Goal: Information Seeking & Learning: Understand process/instructions

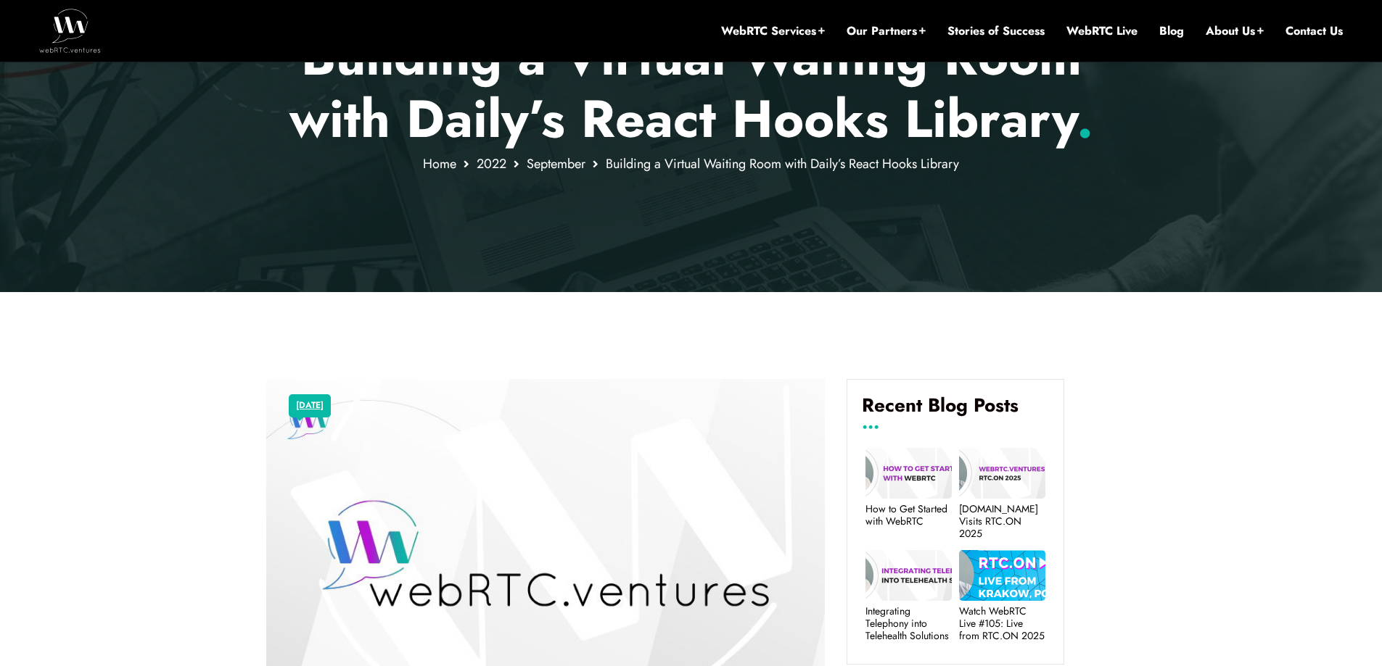
drag, startPoint x: 568, startPoint y: 197, endPoint x: 535, endPoint y: 278, distance: 88.2
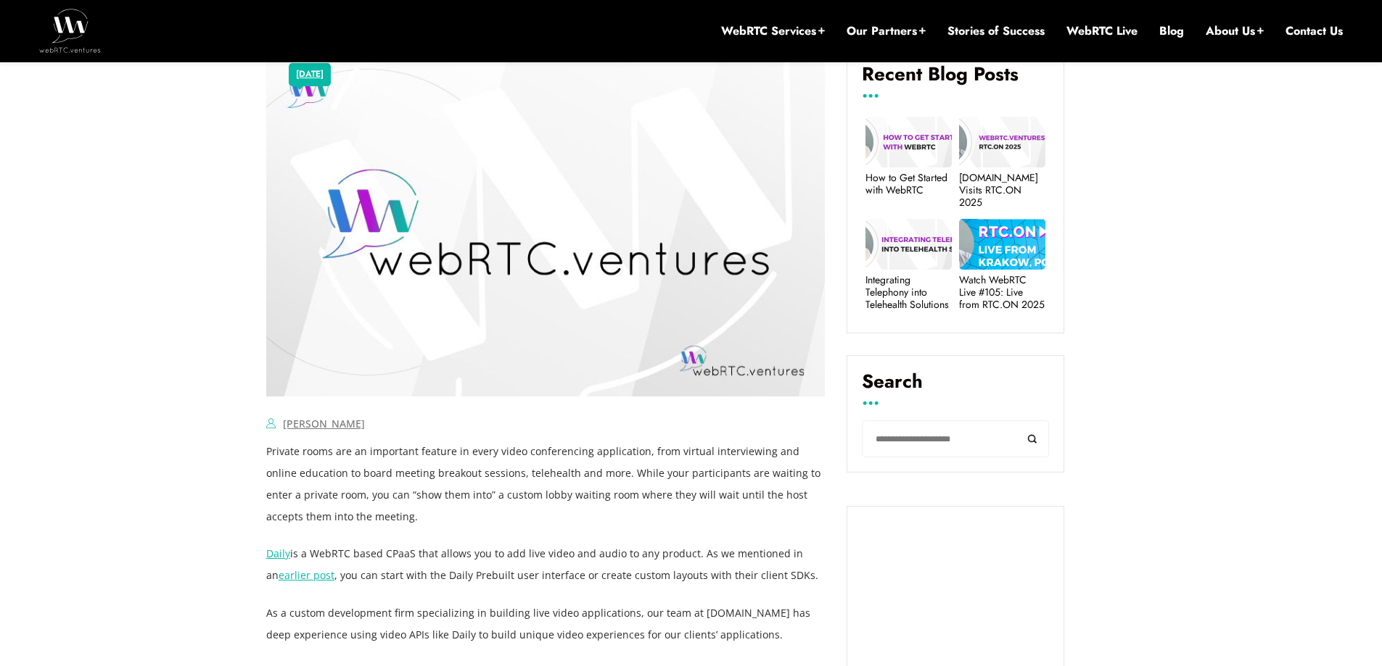
drag, startPoint x: 566, startPoint y: 252, endPoint x: 545, endPoint y: 326, distance: 77.6
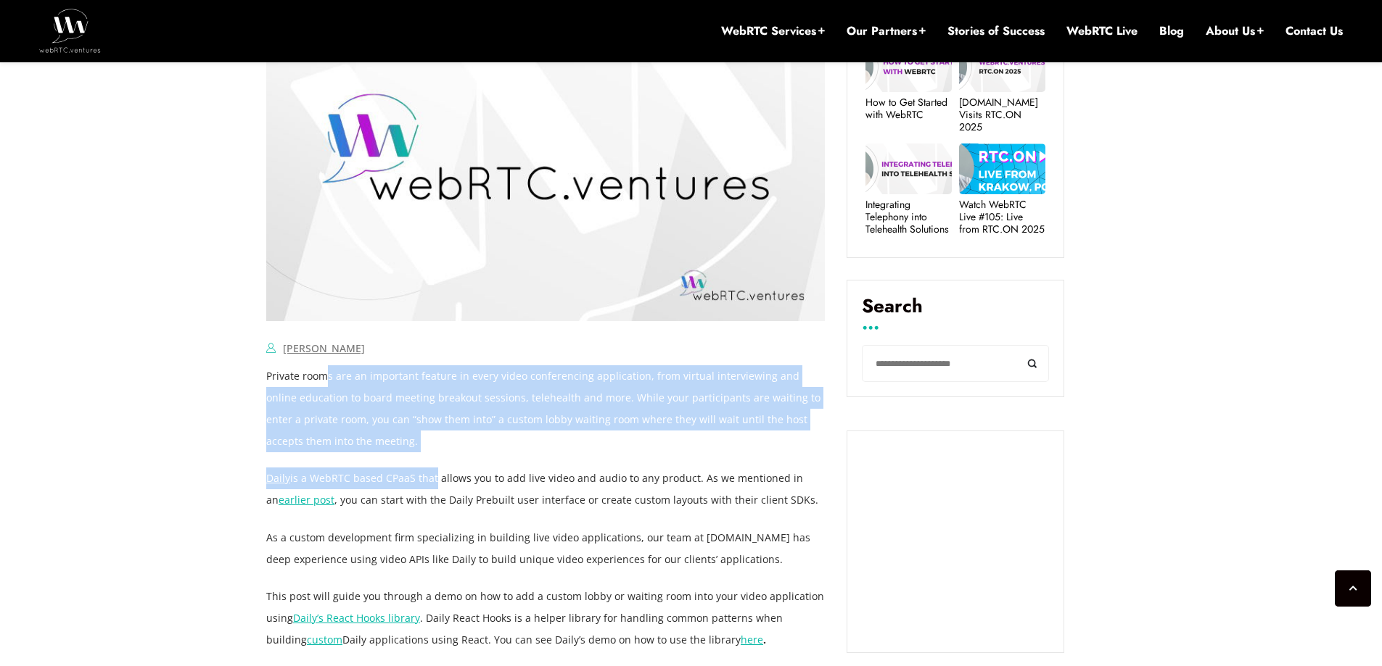
drag, startPoint x: 326, startPoint y: 378, endPoint x: 431, endPoint y: 480, distance: 147.2
click at [431, 480] on p "Daily is a WebRTC based CPaaS that allows you to add live video and audio to an…" at bounding box center [545, 490] width 558 height 44
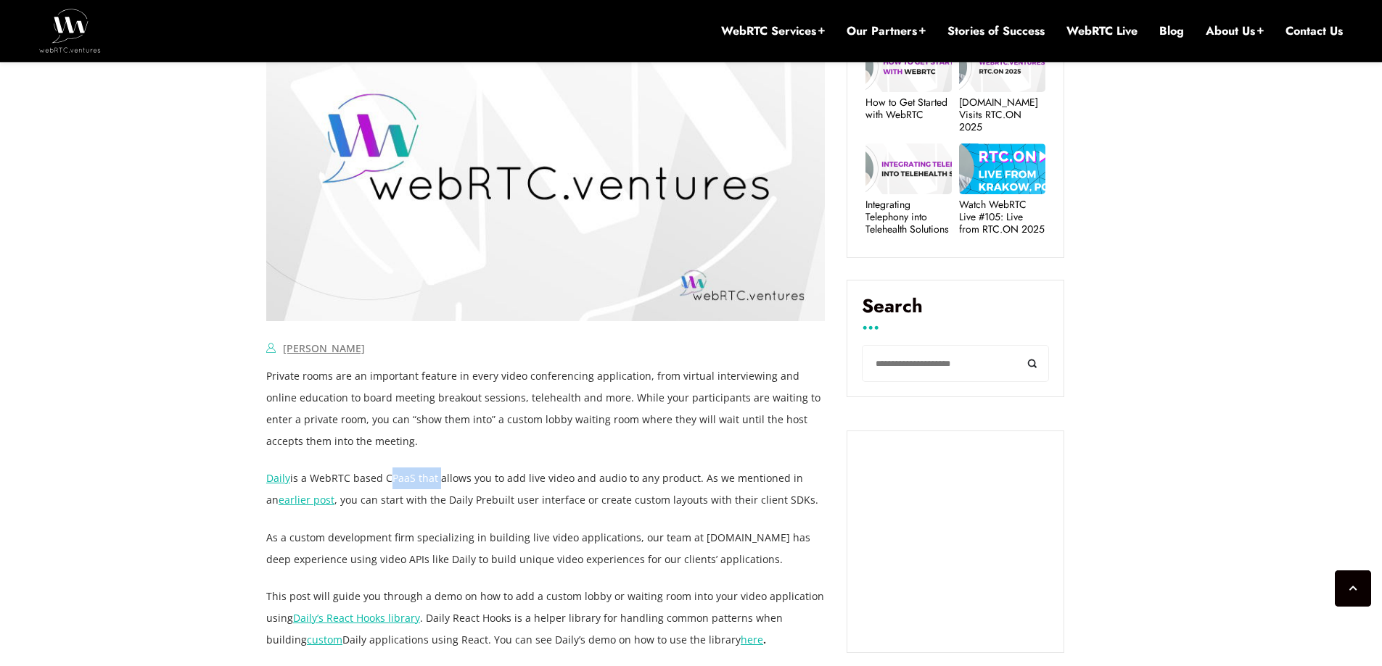
drag, startPoint x: 430, startPoint y: 480, endPoint x: 377, endPoint y: 479, distance: 52.9
click at [379, 480] on p "Daily is a WebRTC based CPaaS that allows you to add live video and audio to an…" at bounding box center [545, 490] width 558 height 44
click at [377, 479] on p "Daily is a WebRTC based CPaaS that allows you to add live video and audio to an…" at bounding box center [545, 490] width 558 height 44
drag, startPoint x: 377, startPoint y: 479, endPoint x: 641, endPoint y: 467, distance: 264.3
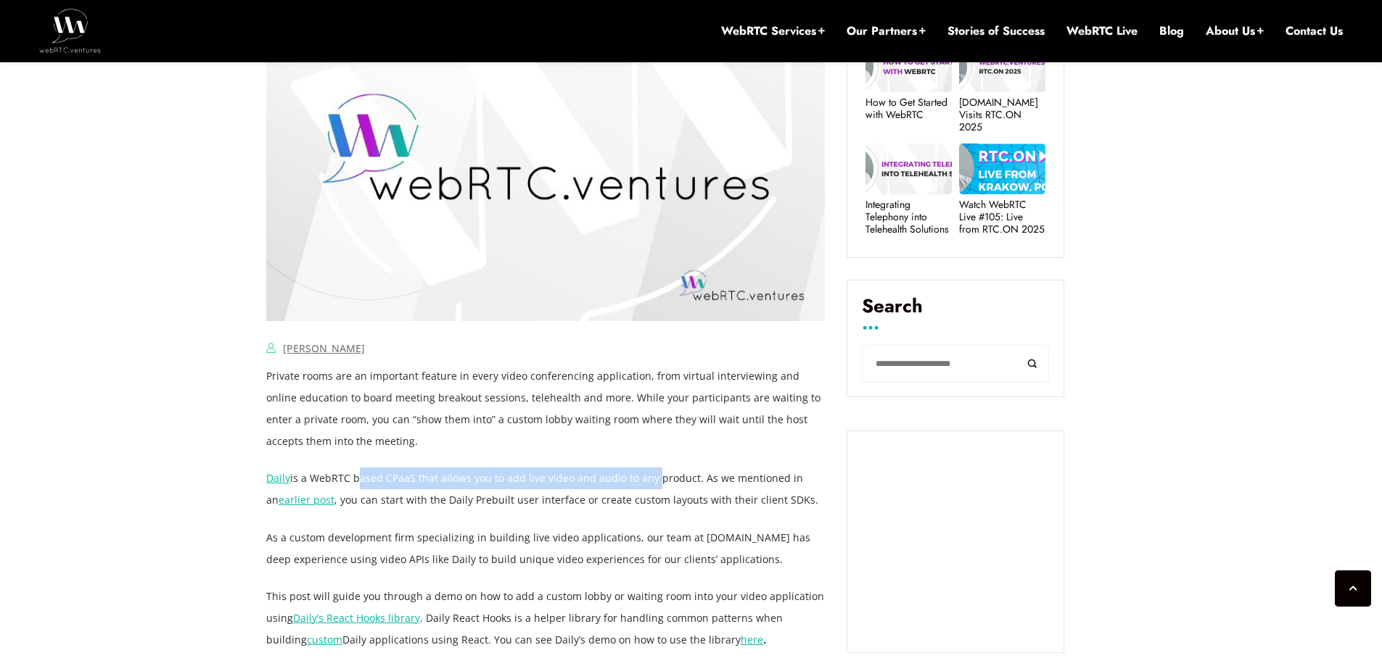
drag, startPoint x: 641, startPoint y: 467, endPoint x: 447, endPoint y: 474, distance: 194.5
click at [447, 474] on p "Daily is a WebRTC based CPaaS that allows you to add live video and audio to an…" at bounding box center [545, 490] width 558 height 44
drag, startPoint x: 477, startPoint y: 467, endPoint x: 727, endPoint y: 487, distance: 251.0
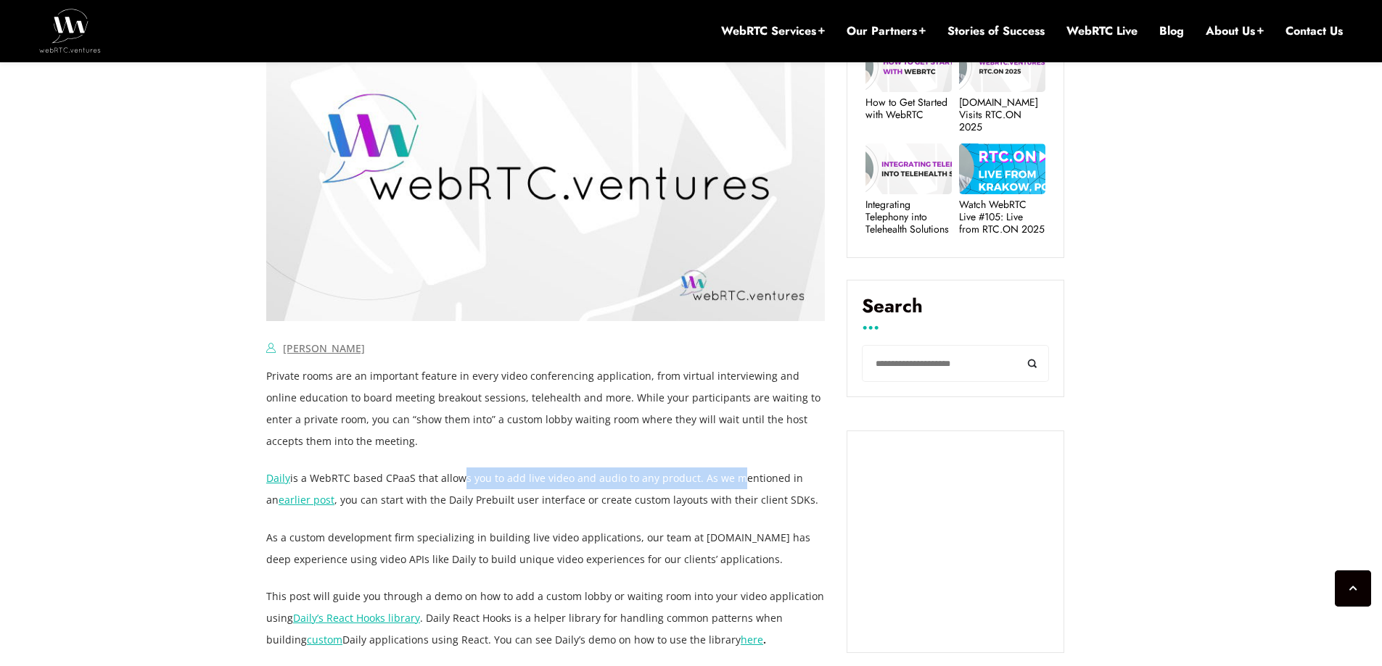
click at [727, 487] on p "Daily is a WebRTC based CPaaS that allows you to add live video and audio to an…" at bounding box center [545, 490] width 558 height 44
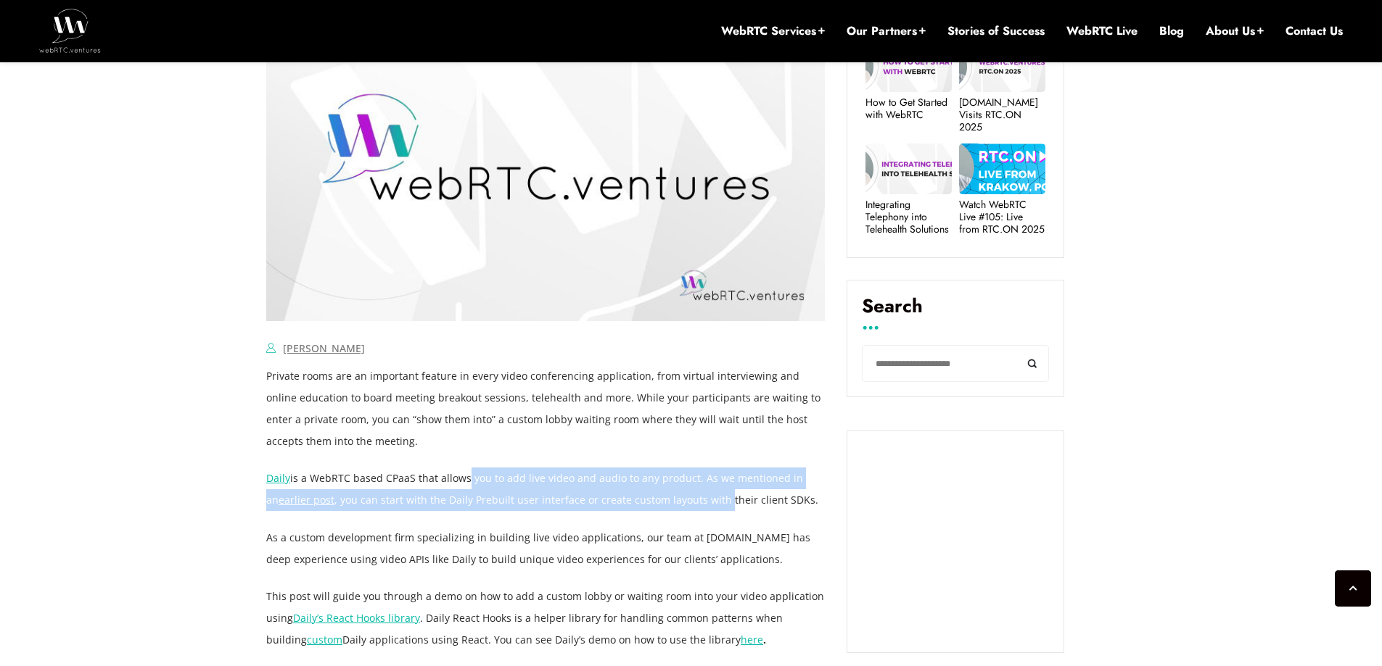
drag, startPoint x: 707, startPoint y: 492, endPoint x: 452, endPoint y: 474, distance: 255.9
click at [457, 487] on p "Daily is a WebRTC based CPaaS that allows you to add live video and audio to an…" at bounding box center [545, 490] width 558 height 44
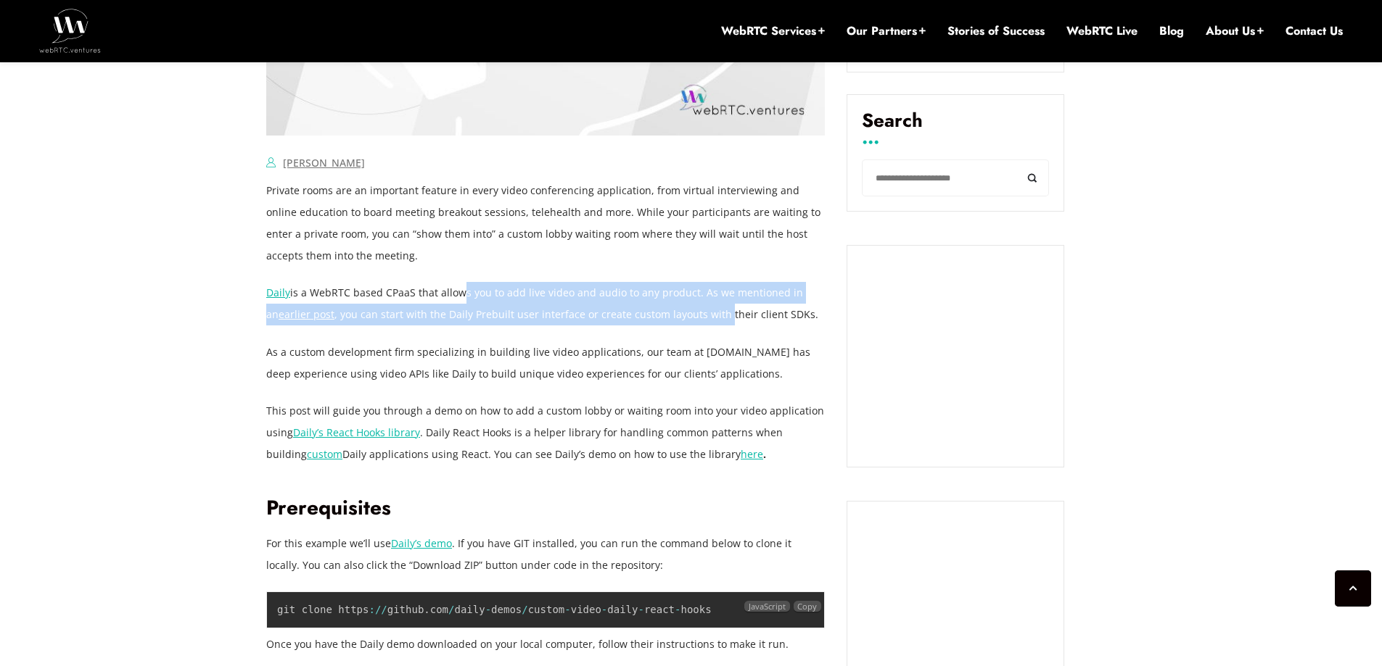
drag, startPoint x: 462, startPoint y: 461, endPoint x: 449, endPoint y: 553, distance: 92.3
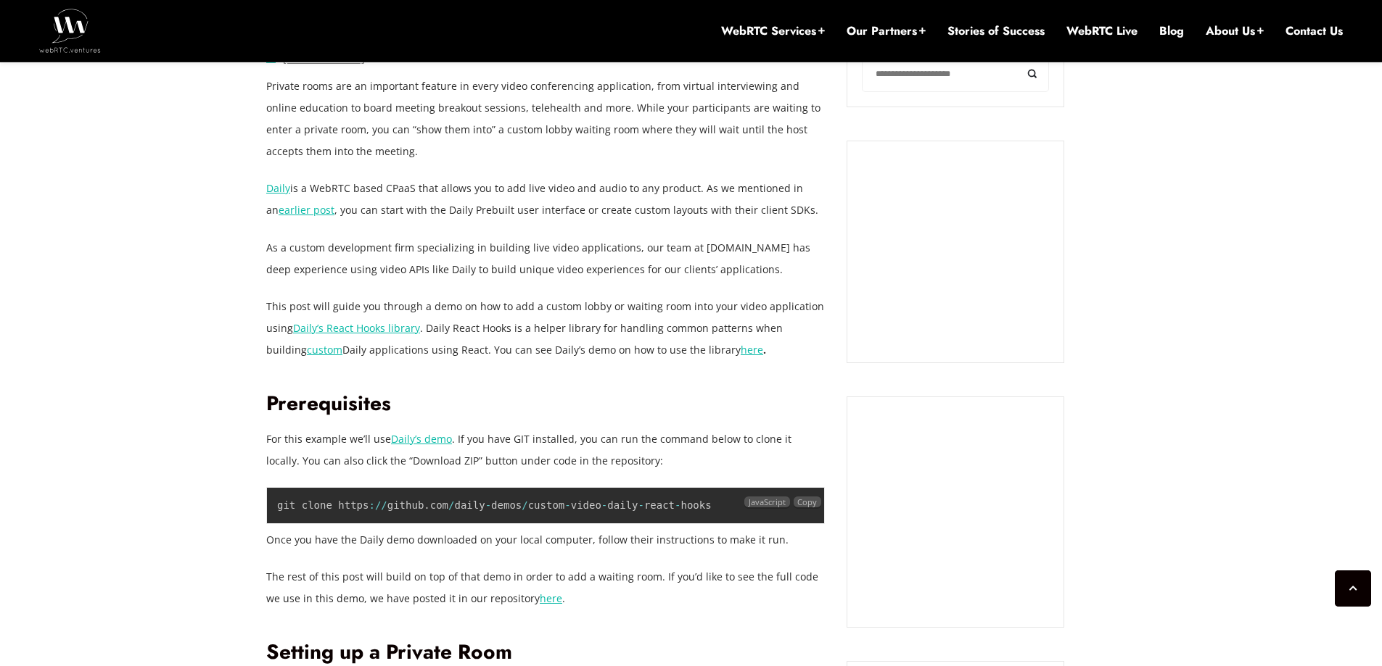
drag, startPoint x: 494, startPoint y: 414, endPoint x: 488, endPoint y: 463, distance: 49.7
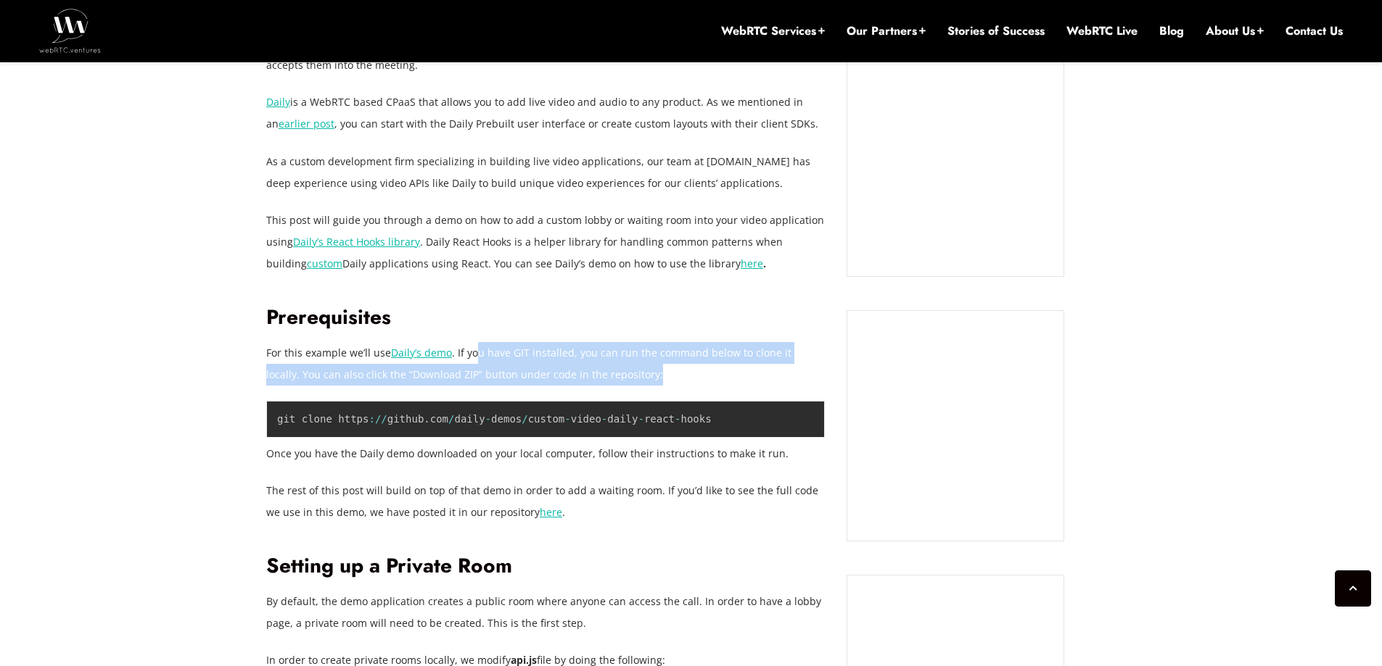
drag, startPoint x: 473, startPoint y: 347, endPoint x: 632, endPoint y: 382, distance: 162.6
click at [632, 382] on p "For this example we’ll use Daily’s demo . If you have GIT installed, you can ru…" at bounding box center [545, 364] width 558 height 44
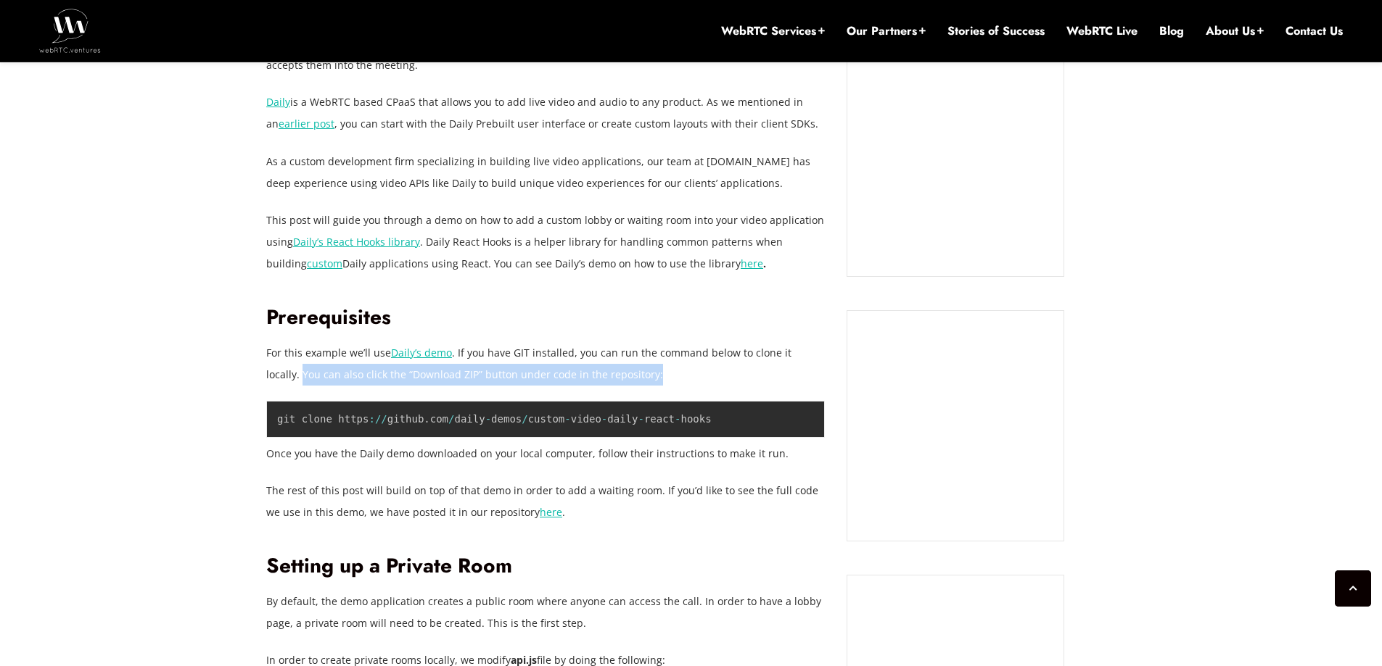
drag, startPoint x: 632, startPoint y: 382, endPoint x: 274, endPoint y: 373, distance: 357.6
click at [274, 373] on p "For this example we’ll use Daily’s demo . If you have GIT installed, you can ru…" at bounding box center [545, 364] width 558 height 44
drag, startPoint x: 274, startPoint y: 373, endPoint x: 344, endPoint y: 373, distance: 69.6
click at [342, 374] on p "For this example we’ll use Daily’s demo . If you have GIT installed, you can ru…" at bounding box center [545, 364] width 558 height 44
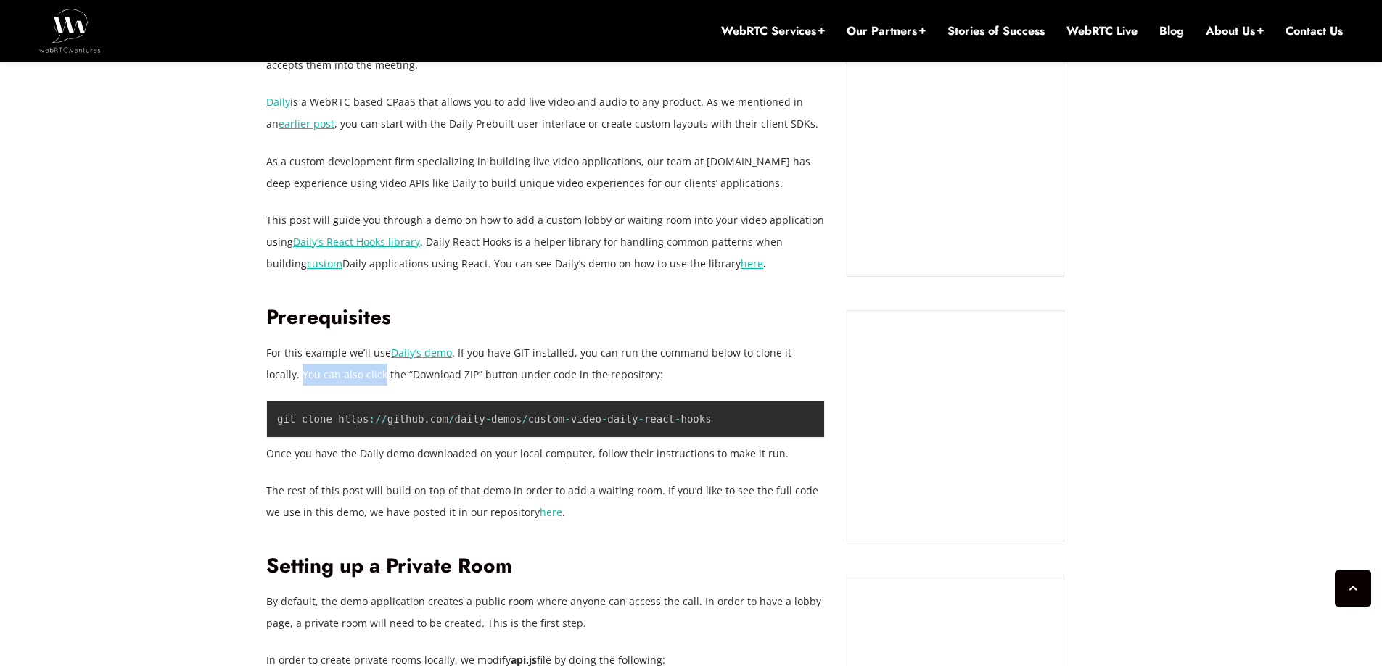
click at [344, 373] on p "For this example we’ll use Daily’s demo . If you have GIT installed, you can ru…" at bounding box center [545, 364] width 558 height 44
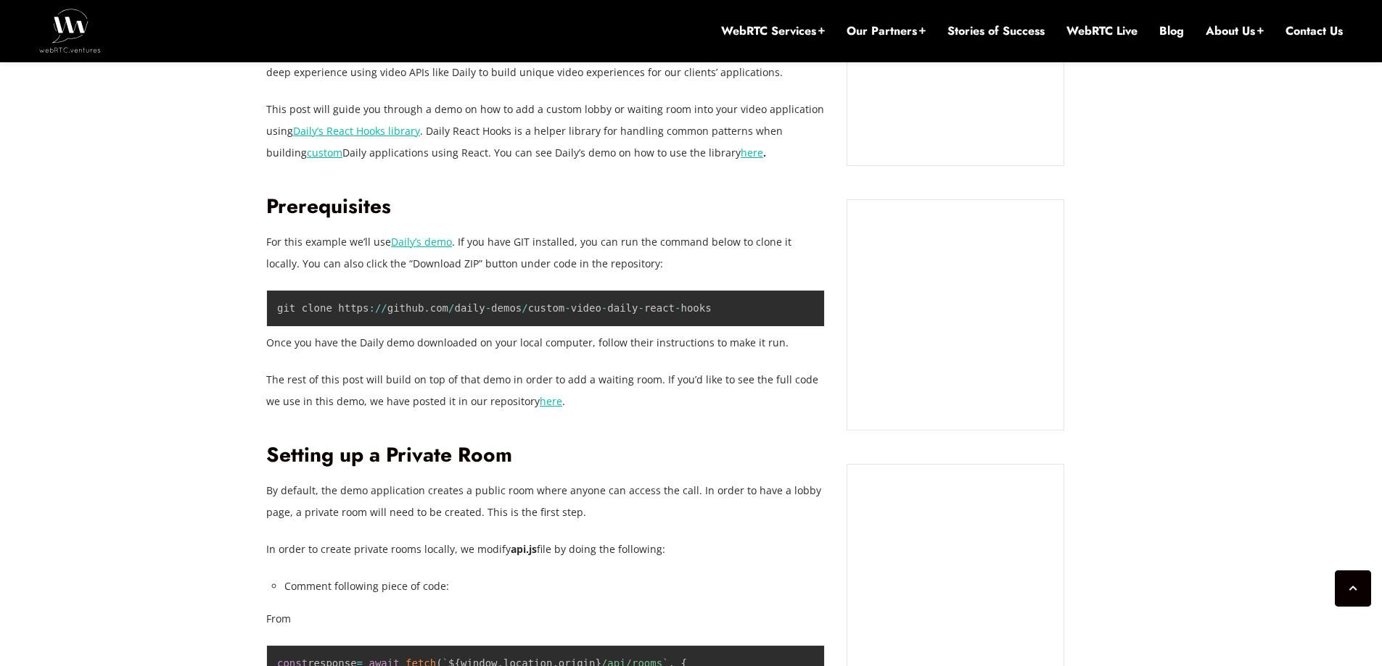
drag, startPoint x: 292, startPoint y: 308, endPoint x: 294, endPoint y: 391, distance: 82.7
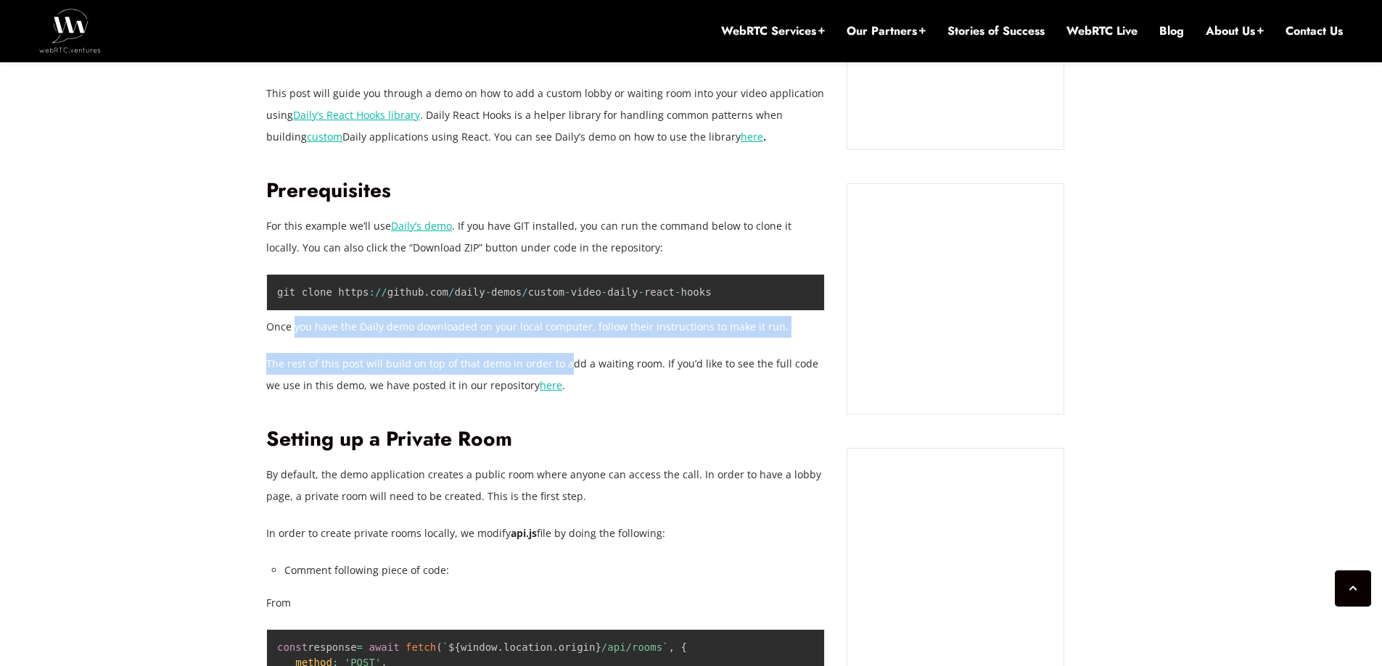
drag, startPoint x: 294, startPoint y: 317, endPoint x: 558, endPoint y: 375, distance: 270.3
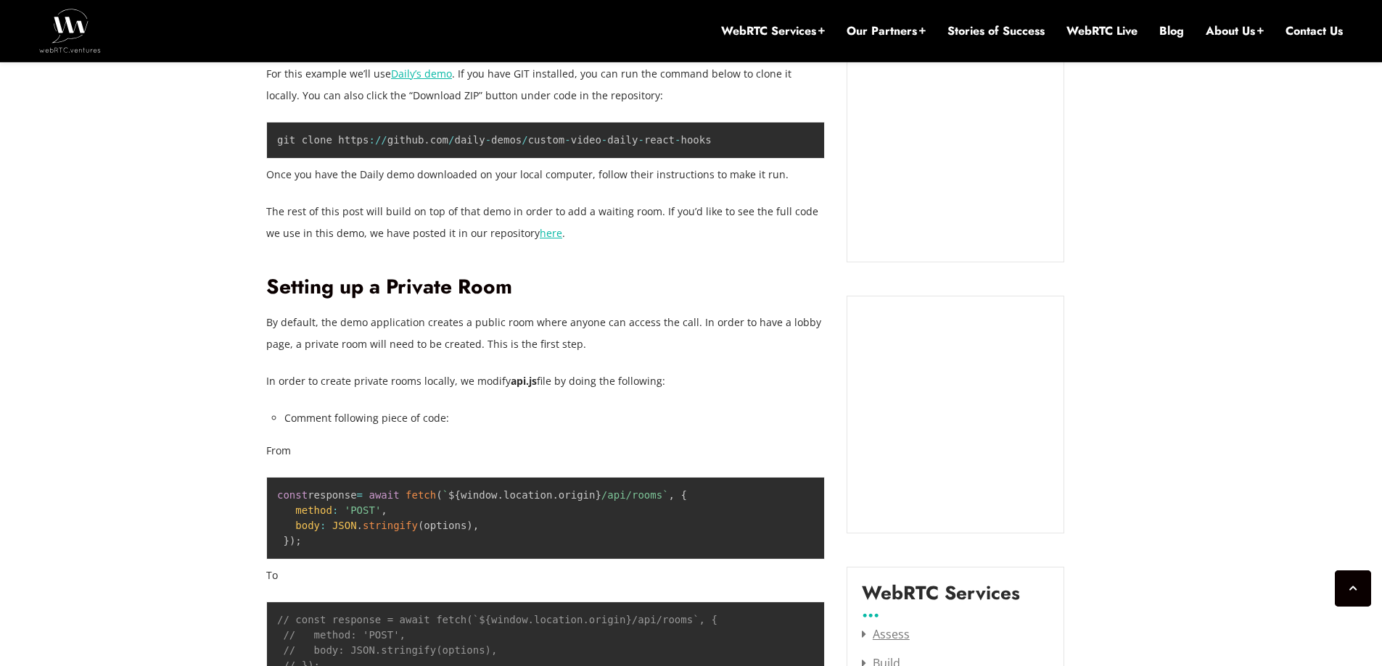
scroll to position [1474, 0]
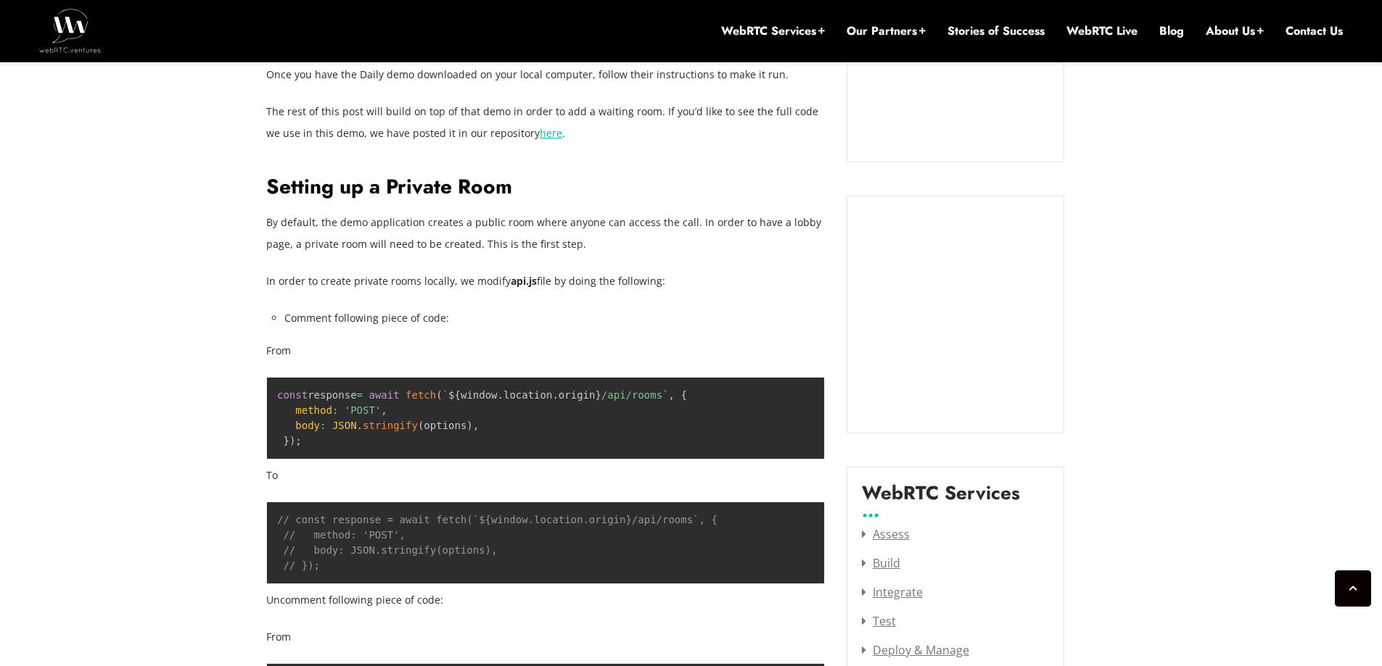
drag, startPoint x: 558, startPoint y: 376, endPoint x: 516, endPoint y: 471, distance: 103.6
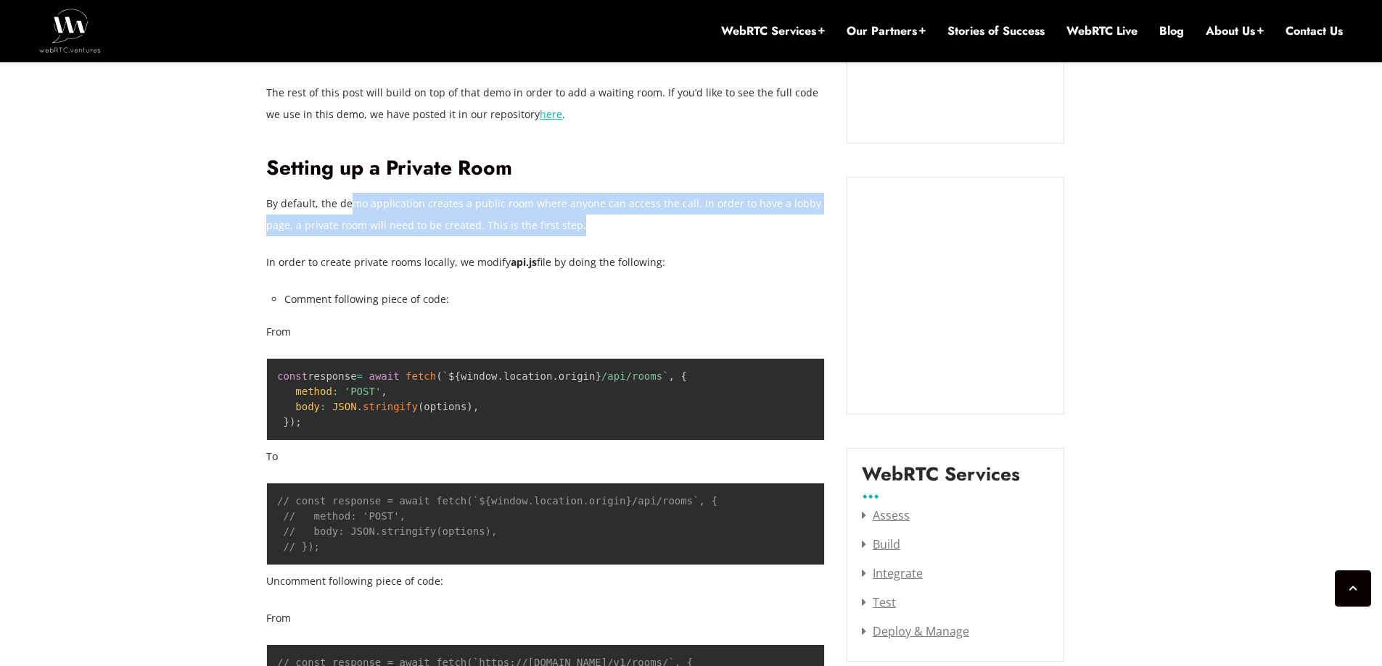
drag, startPoint x: 352, startPoint y: 196, endPoint x: 598, endPoint y: 226, distance: 247.6
click at [601, 226] on p "By default, the demo application creates a public room where anyone can access …" at bounding box center [545, 215] width 558 height 44
click at [598, 226] on p "By default, the demo application creates a public room where anyone can access …" at bounding box center [545, 215] width 558 height 44
drag, startPoint x: 598, startPoint y: 226, endPoint x: 309, endPoint y: 212, distance: 289.7
click at [309, 212] on p "By default, the demo application creates a public room where anyone can access …" at bounding box center [545, 215] width 558 height 44
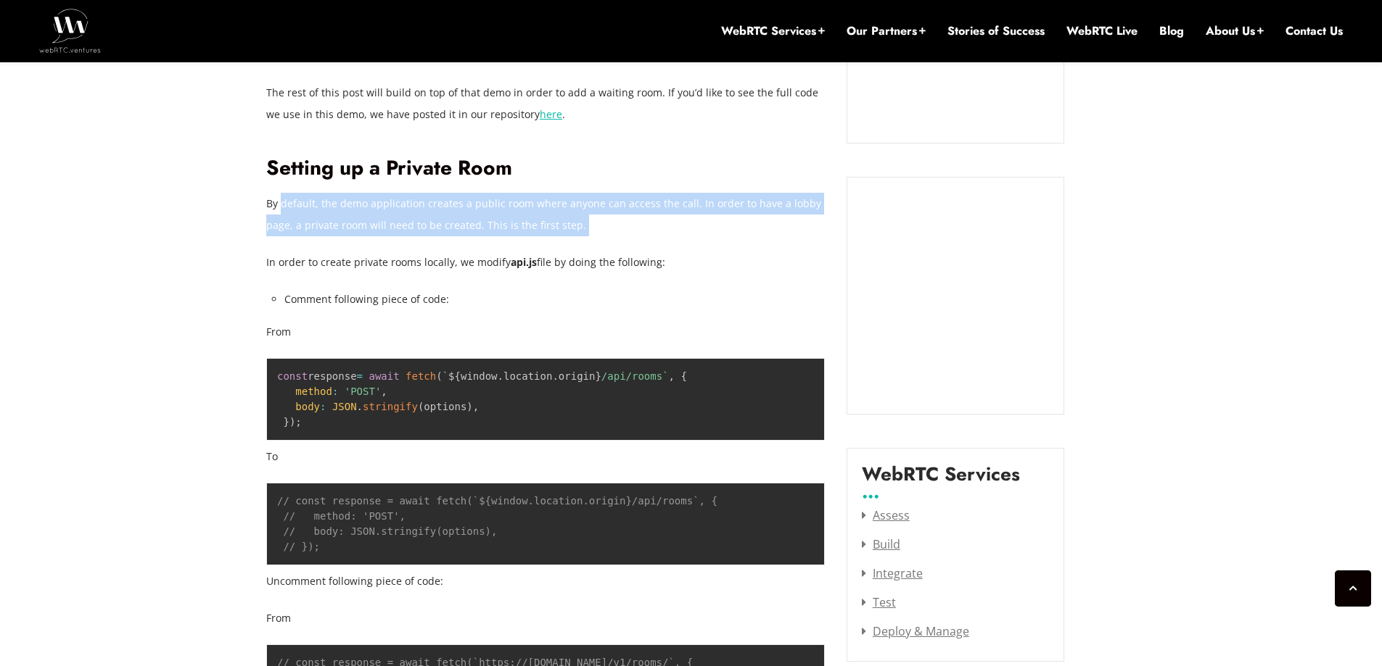
click at [309, 212] on p "By default, the demo application creates a public room where anyone can access …" at bounding box center [545, 215] width 558 height 44
drag, startPoint x: 309, startPoint y: 212, endPoint x: 406, endPoint y: 270, distance: 113.2
click at [406, 270] on p "In order to create private rooms locally, we modify api.js file by doing the fo…" at bounding box center [545, 263] width 558 height 22
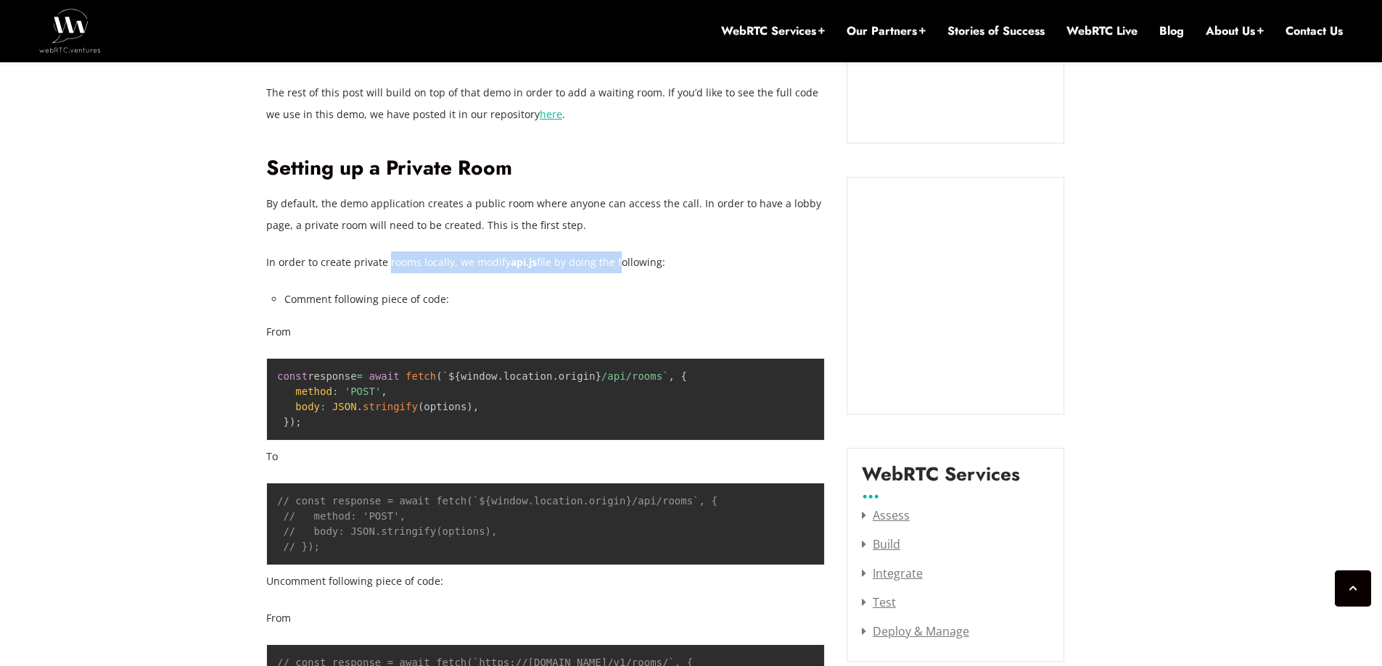
drag, startPoint x: 406, startPoint y: 270, endPoint x: 621, endPoint y: 259, distance: 214.9
click at [619, 259] on p "In order to create private rooms locally, we modify api.js file by doing the fo…" at bounding box center [545, 263] width 558 height 22
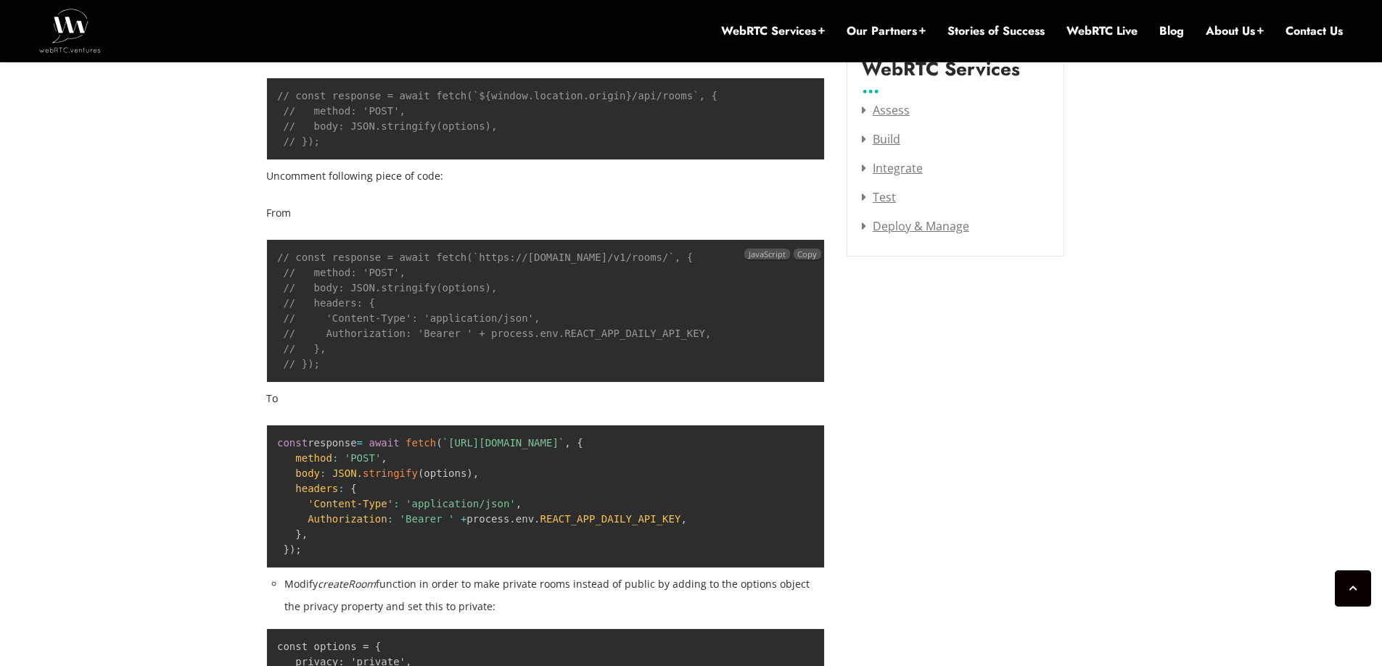
drag, startPoint x: 623, startPoint y: 270, endPoint x: 553, endPoint y: 378, distance: 128.5
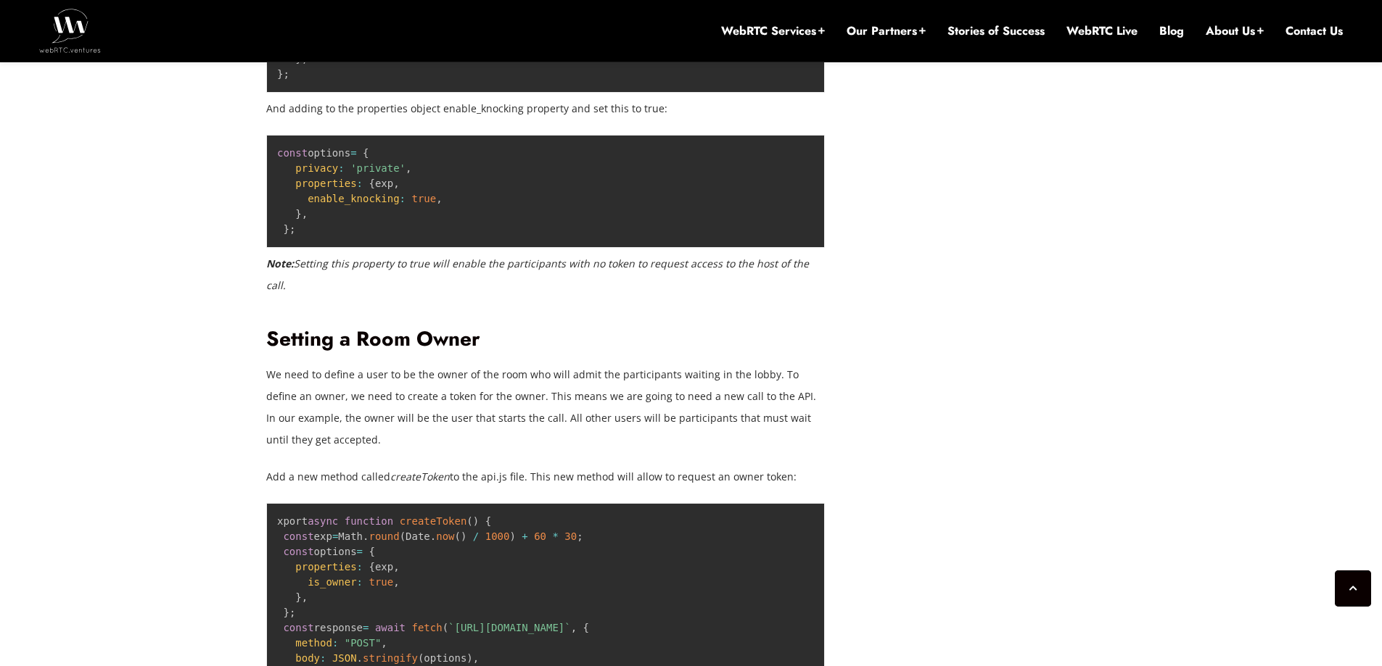
drag, startPoint x: 312, startPoint y: 217, endPoint x: 298, endPoint y: 349, distance: 132.7
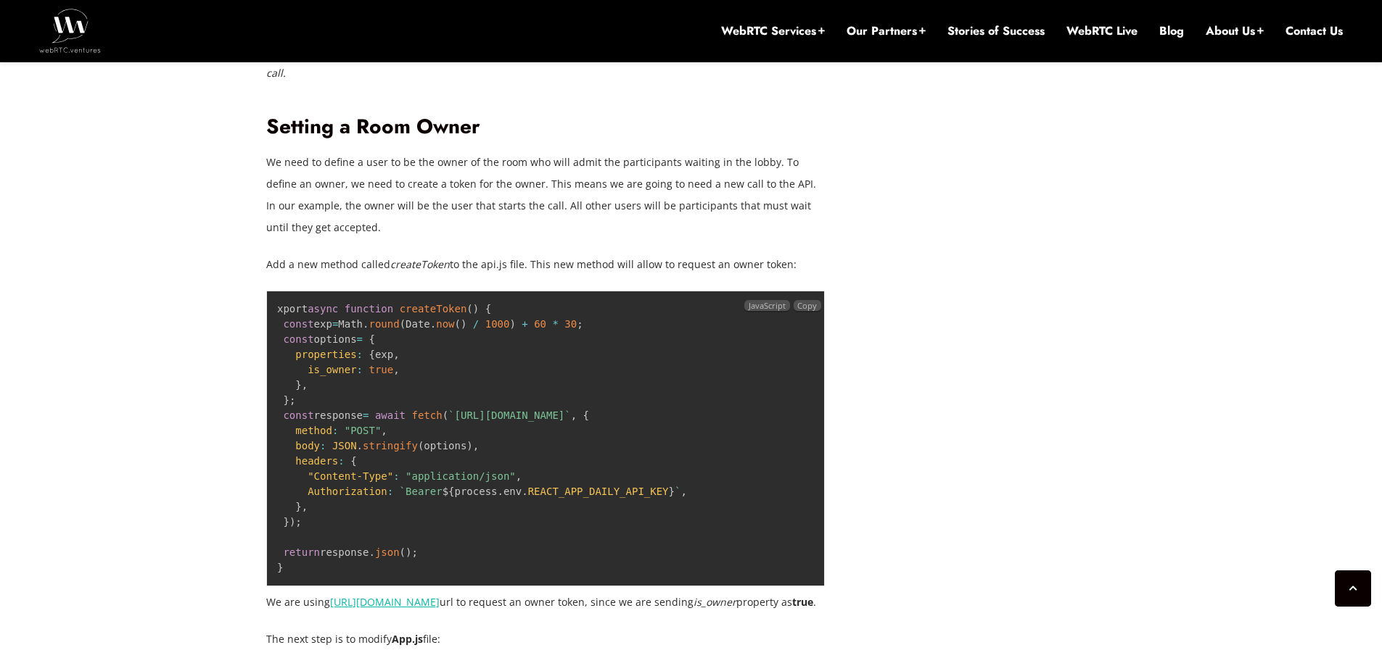
drag, startPoint x: 302, startPoint y: 329, endPoint x: 305, endPoint y: 359, distance: 30.6
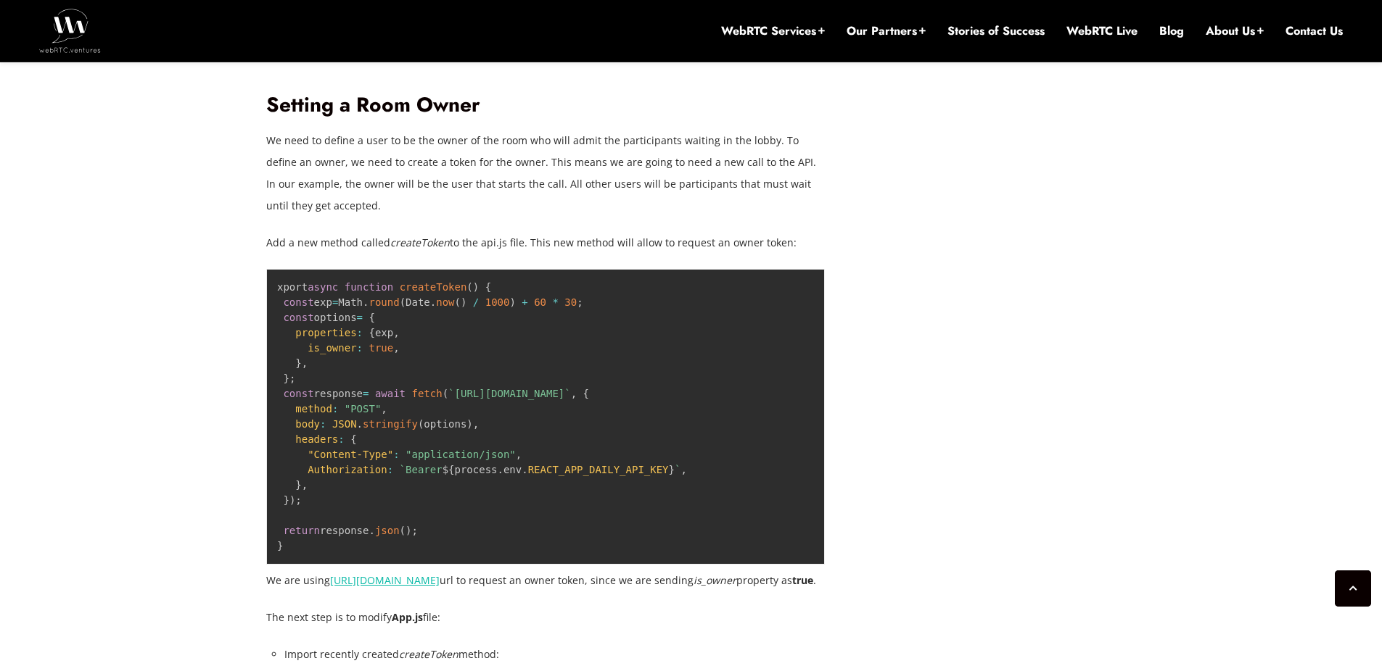
drag, startPoint x: 210, startPoint y: 249, endPoint x: 226, endPoint y: 202, distance: 49.5
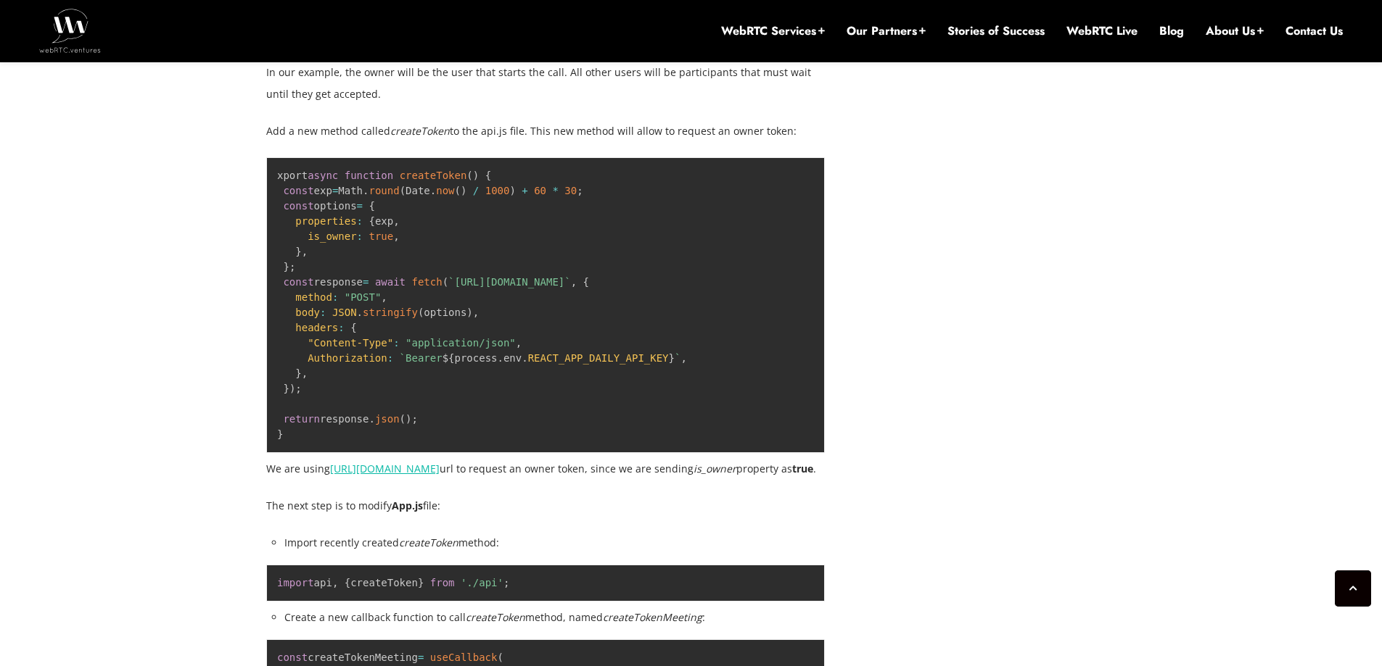
drag, startPoint x: 244, startPoint y: 100, endPoint x: 257, endPoint y: 207, distance: 108.1
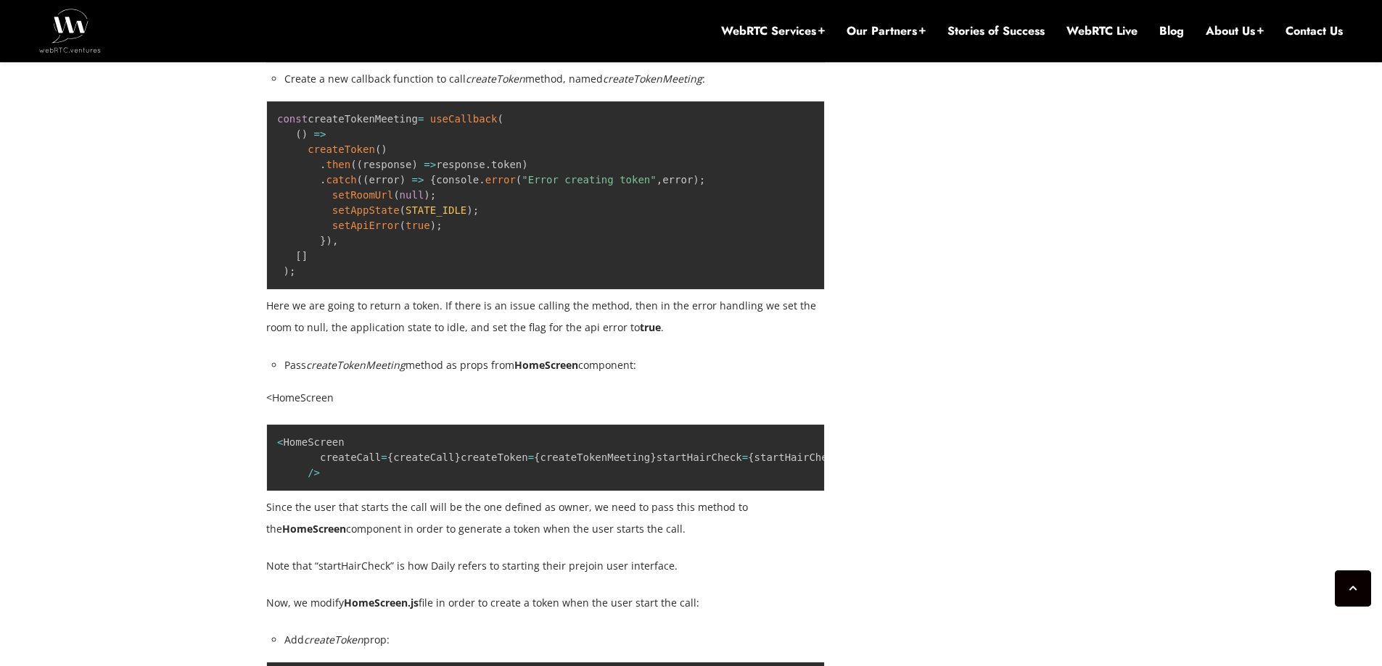
drag, startPoint x: 242, startPoint y: 186, endPoint x: 243, endPoint y: 339, distance: 153.7
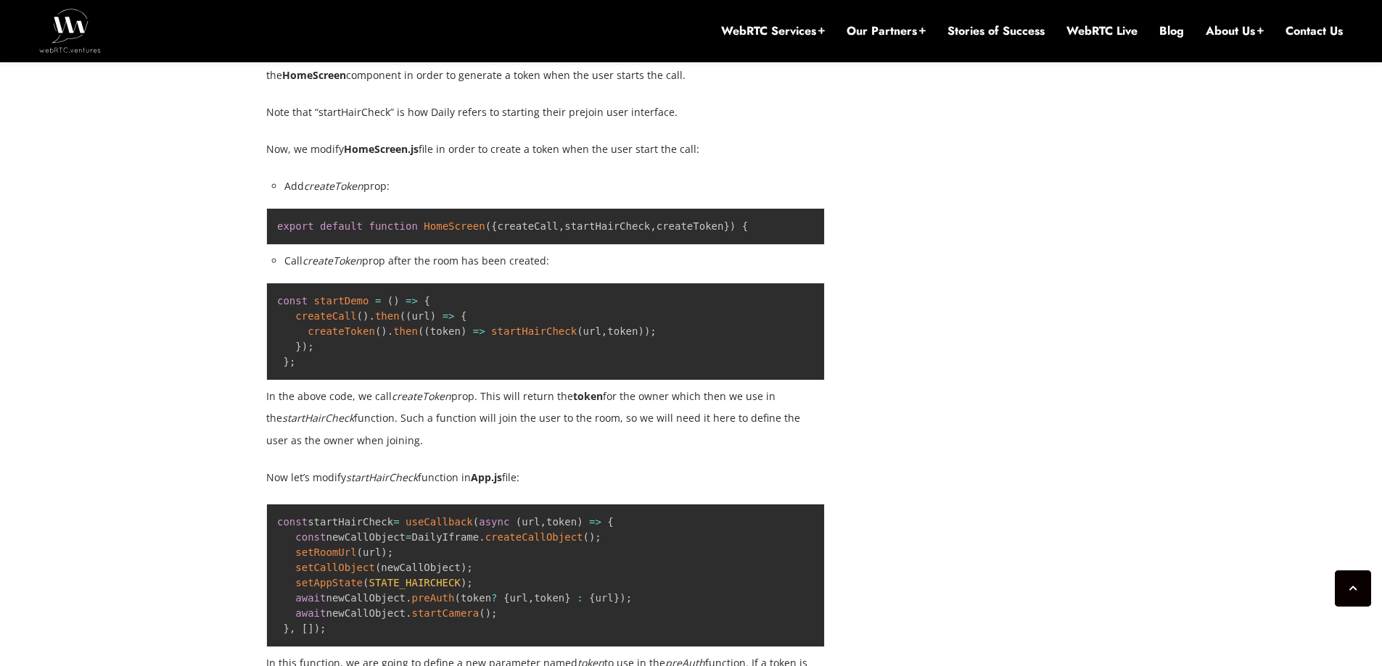
drag, startPoint x: 217, startPoint y: 383, endPoint x: 211, endPoint y: 403, distance: 21.1
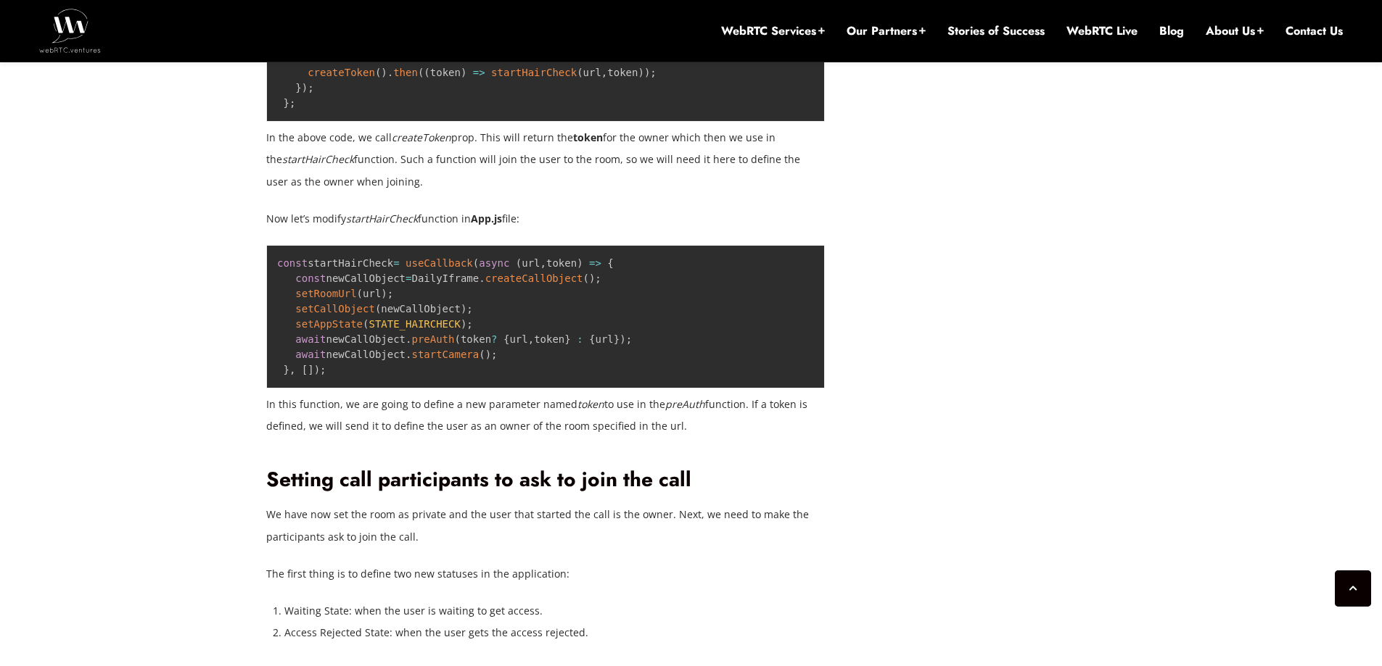
scroll to position [4307, 0]
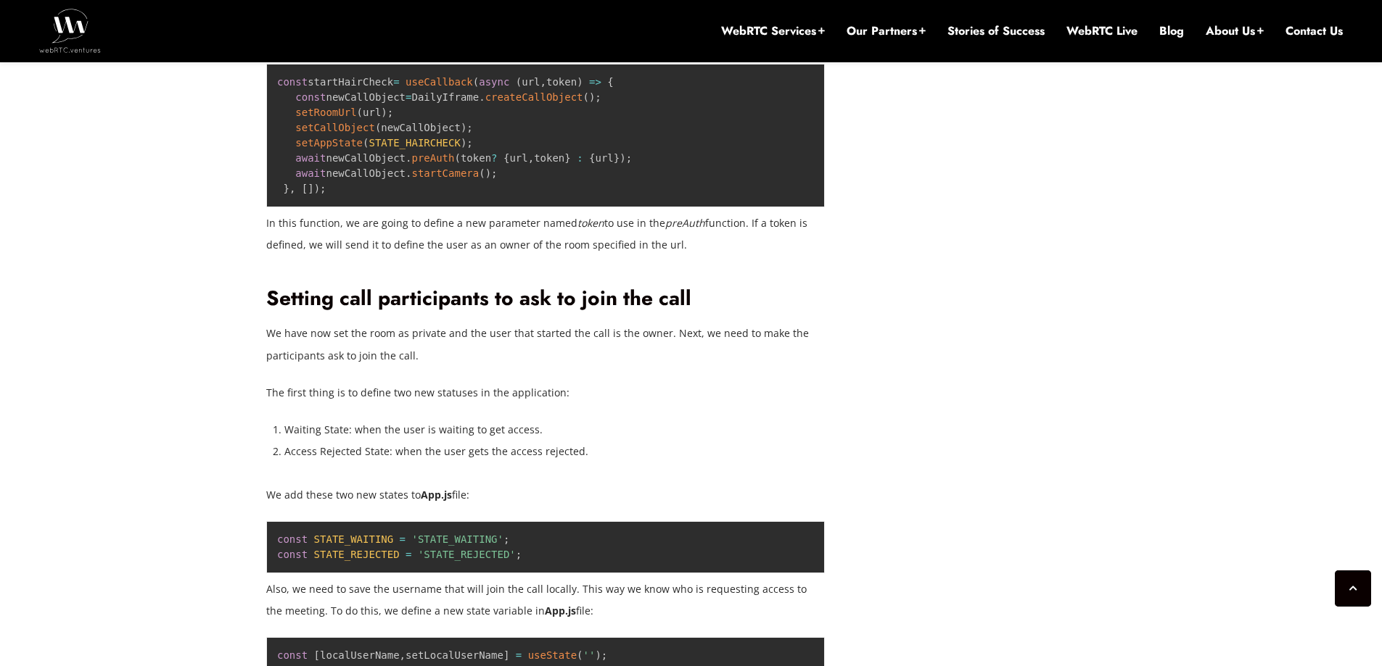
drag, startPoint x: 235, startPoint y: 243, endPoint x: 230, endPoint y: 346, distance: 103.1
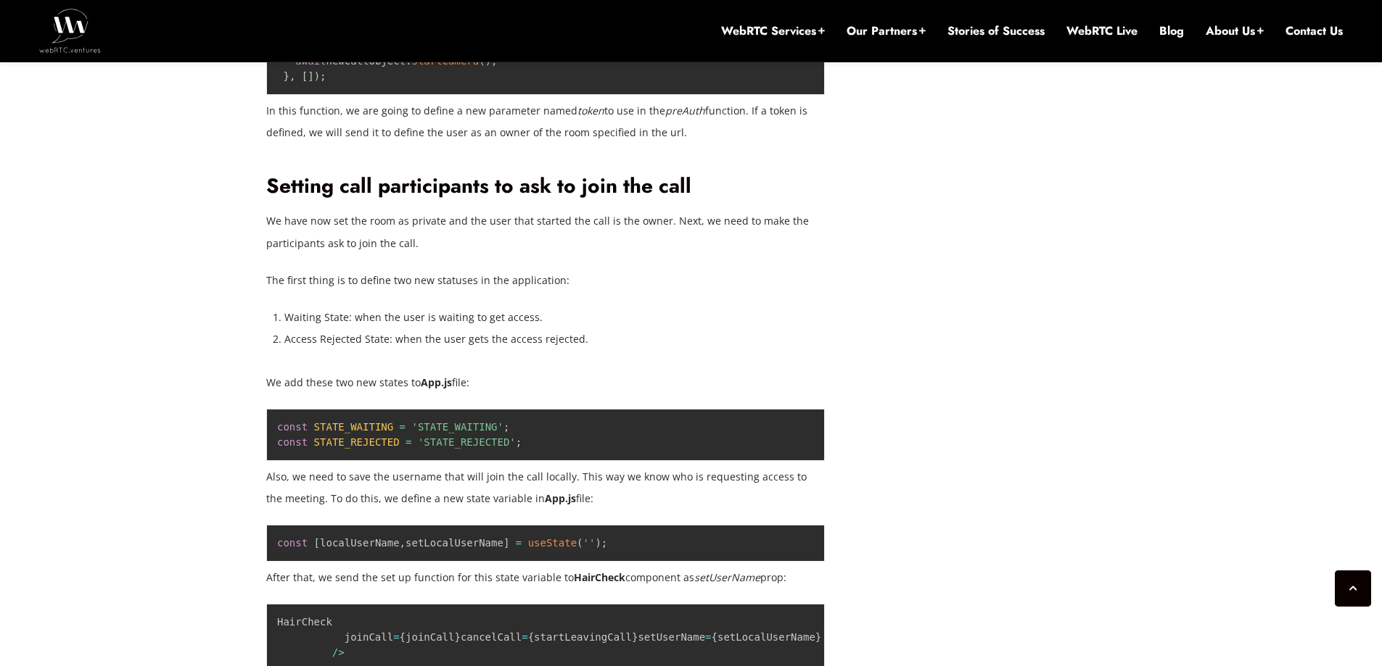
drag, startPoint x: 252, startPoint y: 239, endPoint x: 253, endPoint y: 263, distance: 24.0
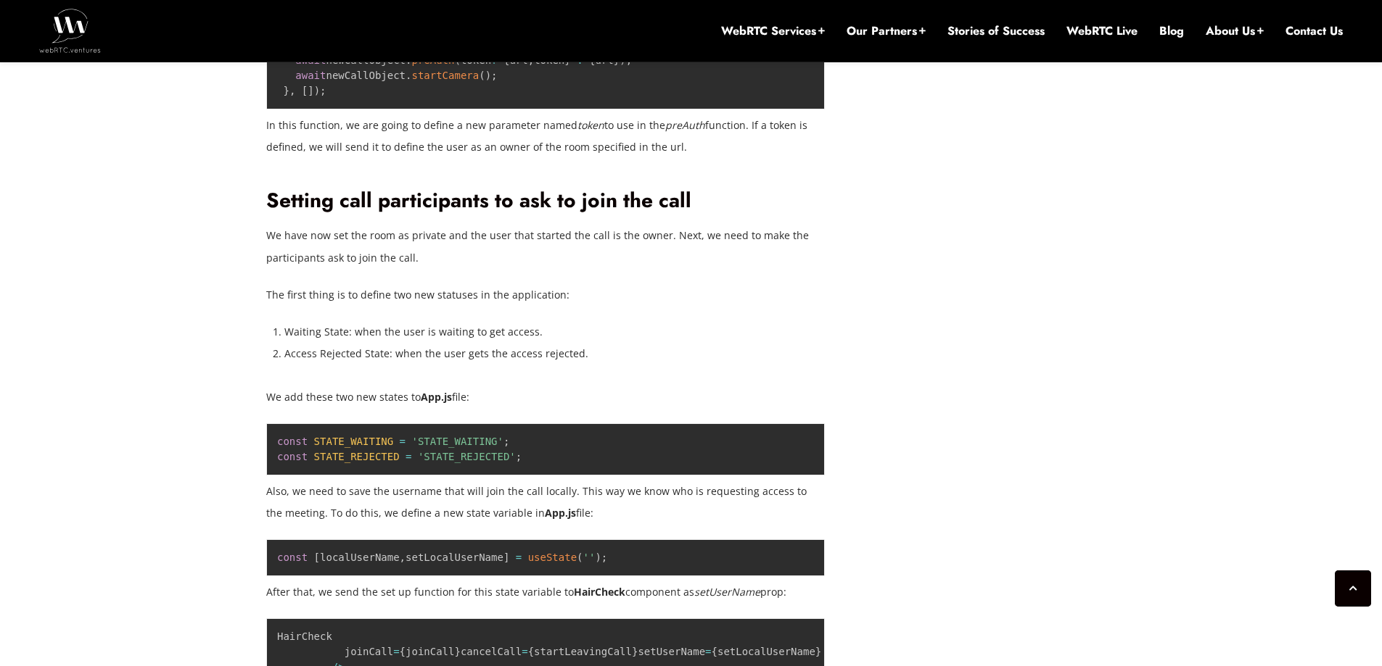
drag, startPoint x: 261, startPoint y: 259, endPoint x: 275, endPoint y: 219, distance: 42.2
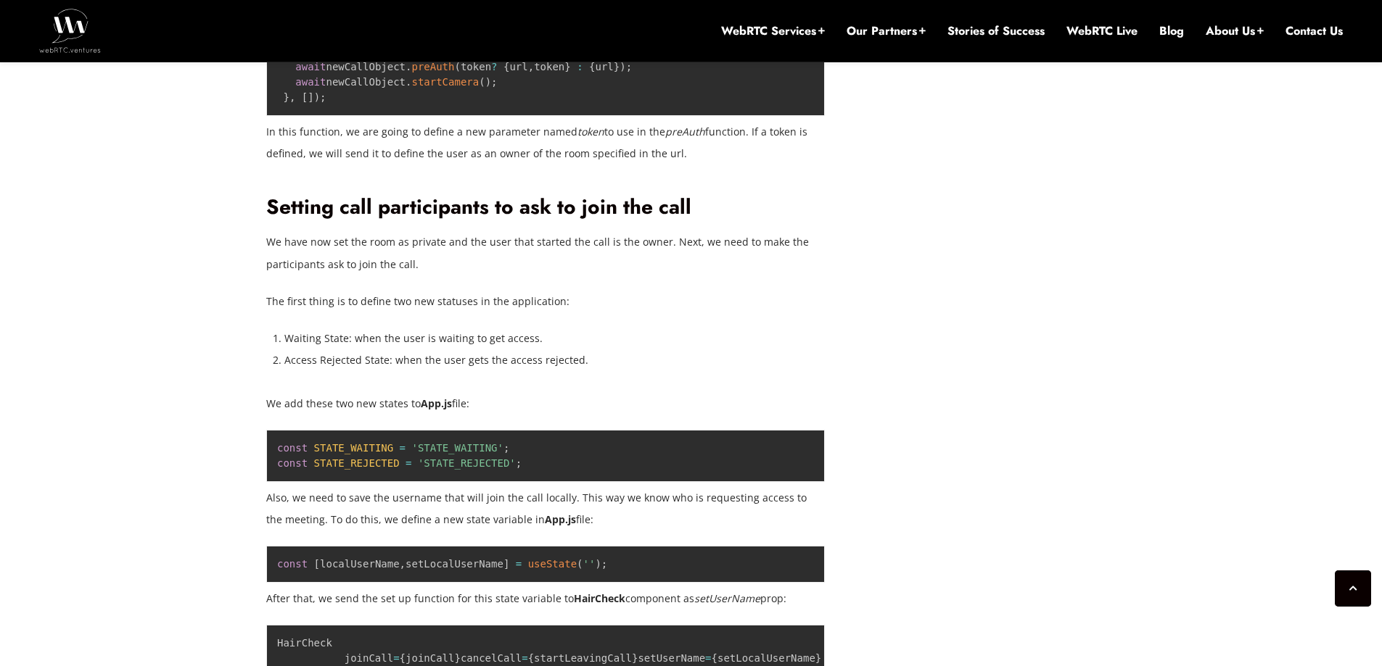
click at [457, 220] on h2 "Setting call participants to ask to join the call" at bounding box center [545, 207] width 558 height 25
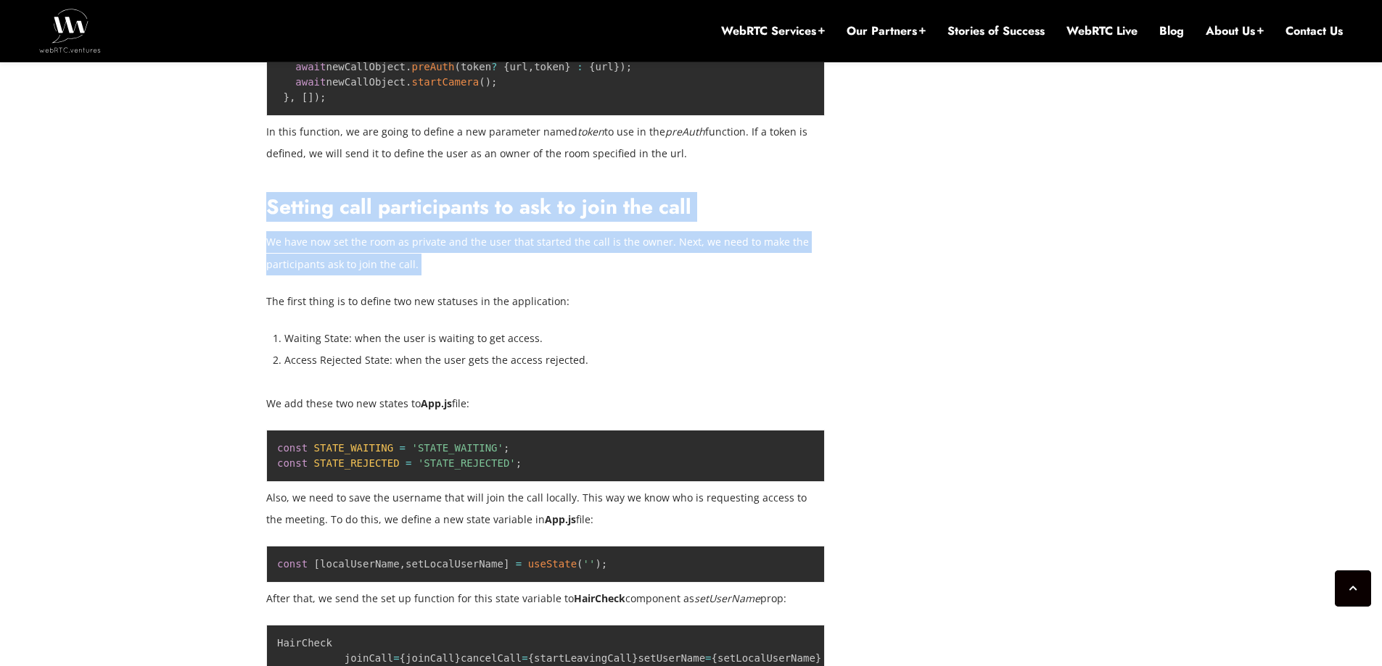
drag
click at [439, 275] on p "We have now set the room as private and the user that started the call is the o…" at bounding box center [545, 253] width 558 height 44
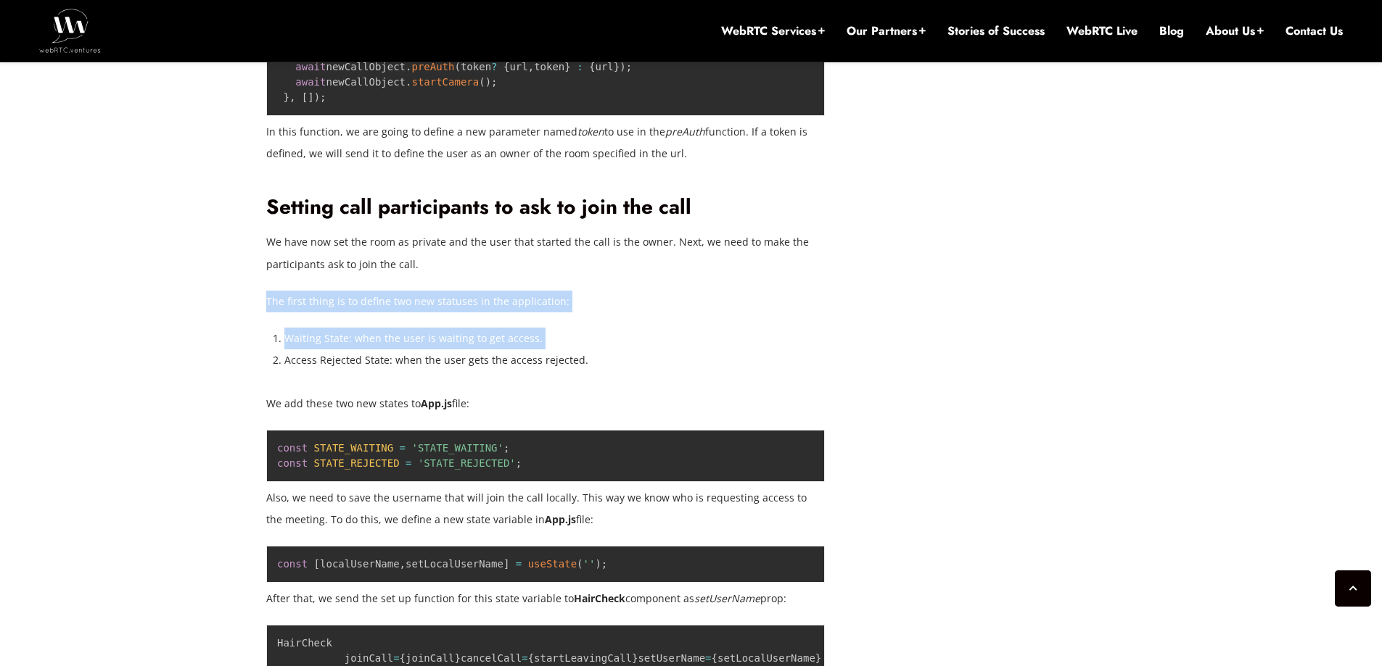
click at [561, 350] on li "Waiting State: when the user is waiting to get access." at bounding box center [554, 339] width 540 height 22
click at [343, 313] on p "The first thing is to define two new statuses in the application:" at bounding box center [545, 302] width 558 height 22
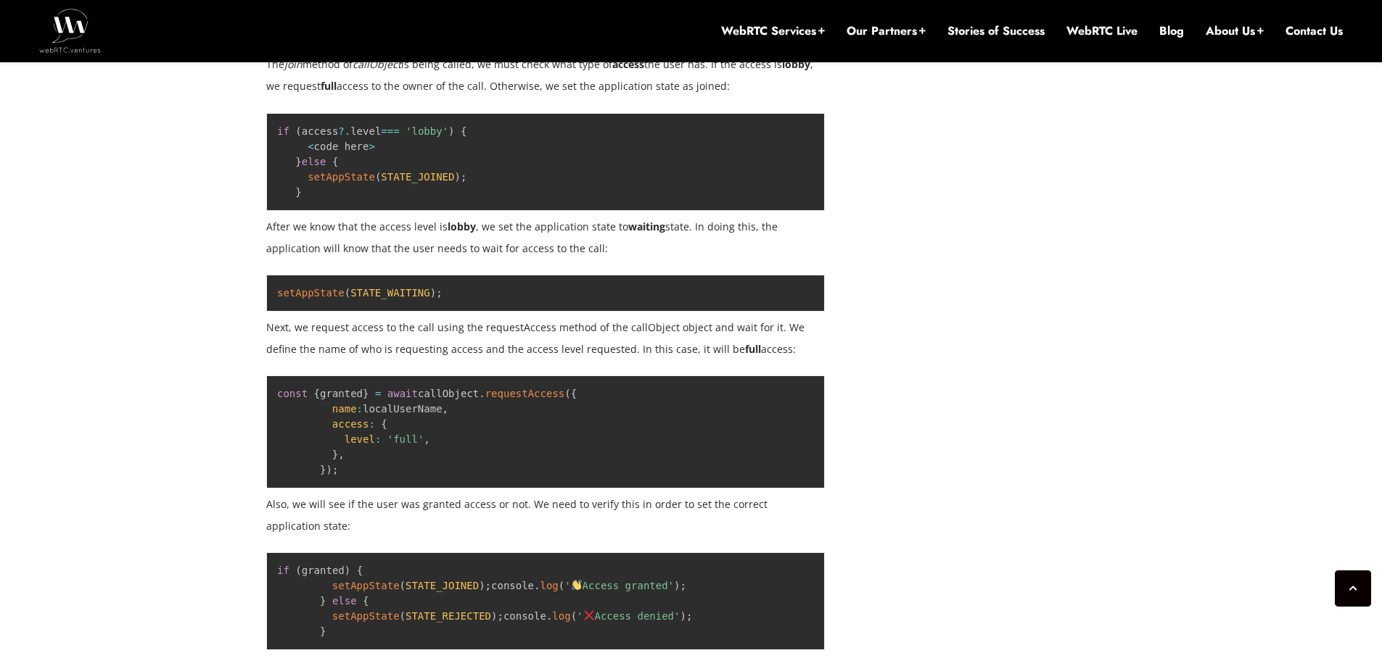
scroll to position [5264, 0]
